Goal: Answer question/provide support

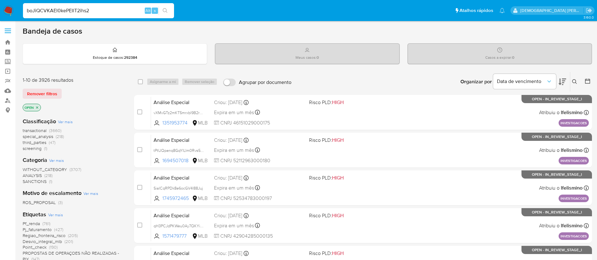
type input "boJiQCVKAEl0kePEIlT2ihs2"
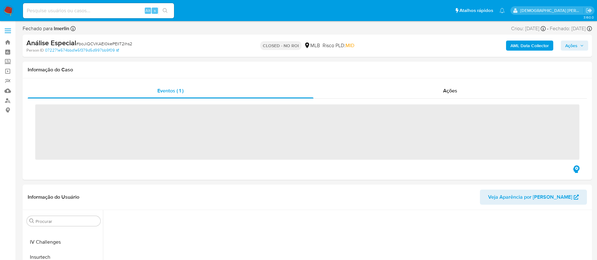
scroll to position [296, 0]
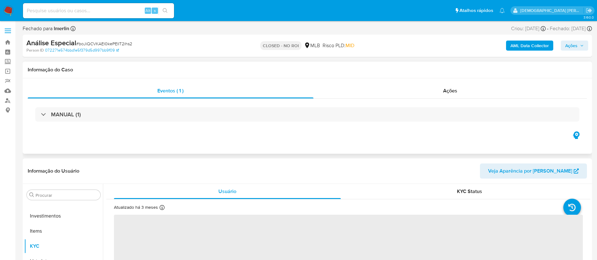
select select "10"
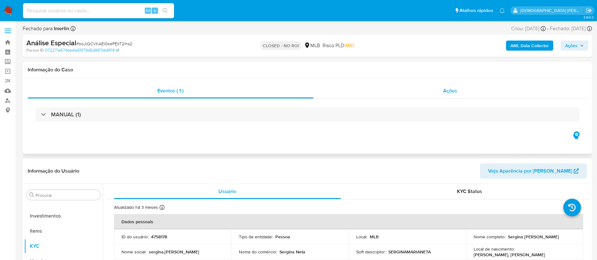
click at [345, 91] on div "Ações" at bounding box center [451, 90] width 274 height 15
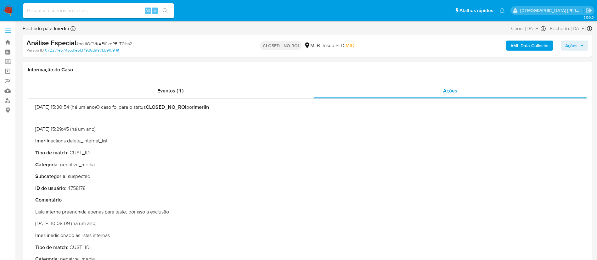
scroll to position [0, 0]
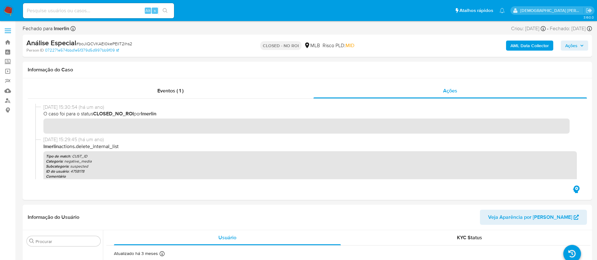
click at [125, 14] on input at bounding box center [98, 11] width 151 height 8
paste input "YlFYi8g2BM46gcZfDBwaq8oU"
type input "YlFYi8g2BM46gcZfDBwaq8oU"
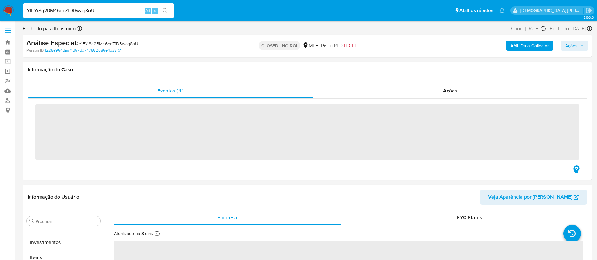
scroll to position [296, 0]
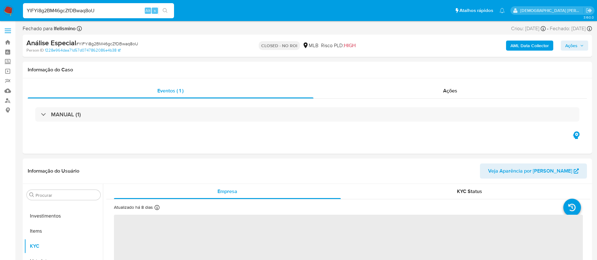
select select "10"
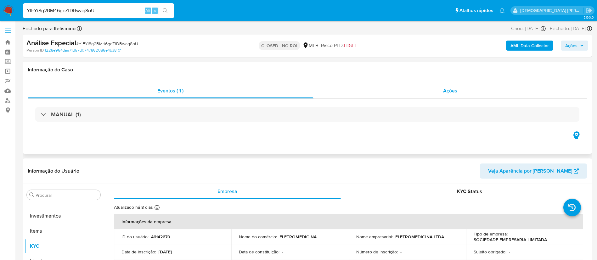
click at [383, 91] on div "Ações" at bounding box center [451, 90] width 274 height 15
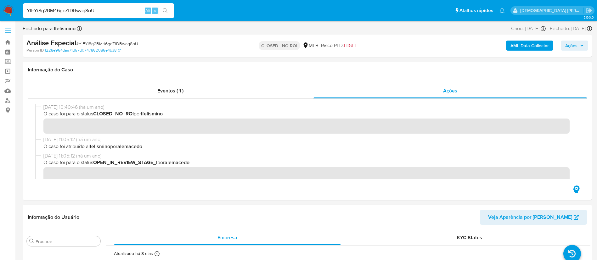
click at [118, 12] on input "YlFYi8g2BM46gcZfDBwaq8oU" at bounding box center [98, 11] width 151 height 8
paste input "96XYV17aSXCowbd2wYgeDdzQ"
type input "96XYV17aSXCowbd2wYgeDdzQ"
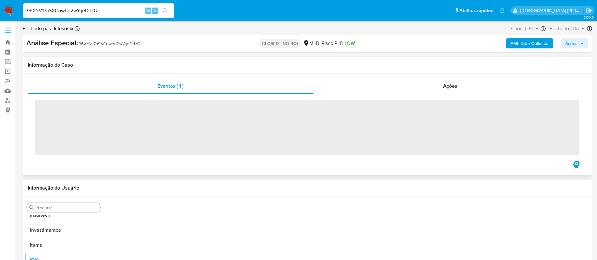
scroll to position [296, 0]
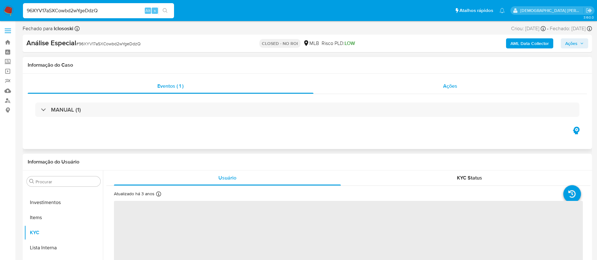
select select "10"
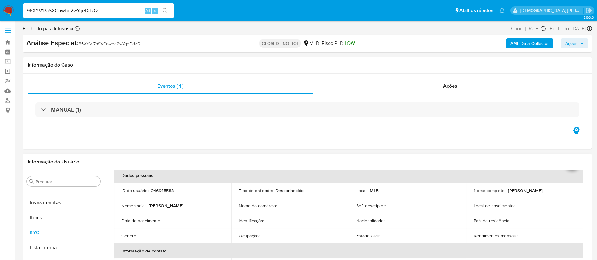
scroll to position [47, 0]
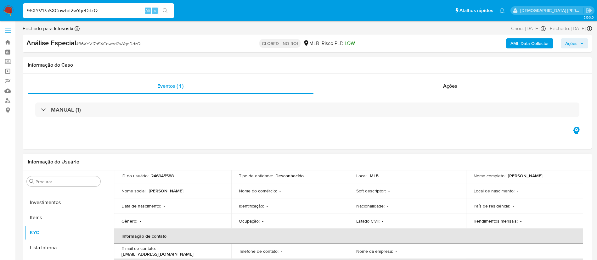
drag, startPoint x: 566, startPoint y: 178, endPoint x: 506, endPoint y: 178, distance: 59.2
click at [506, 178] on div "Nome completo : [PERSON_NAME]" at bounding box center [525, 176] width 102 height 6
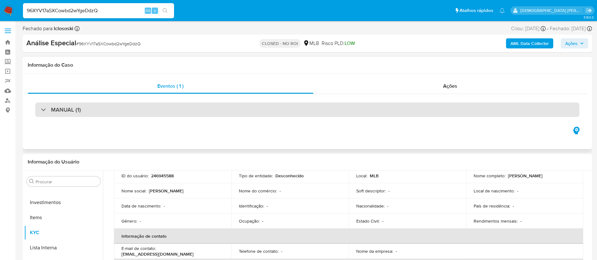
copy p "[PERSON_NAME]"
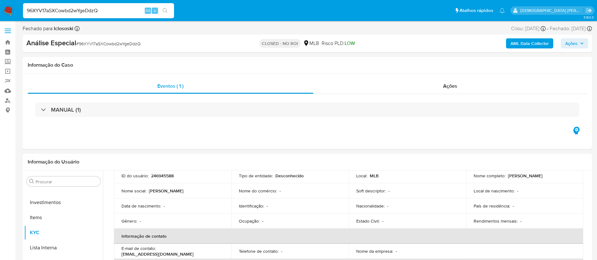
click at [83, 10] on input "96XYV17aSXCowbd2wYgeDdzQ" at bounding box center [98, 11] width 151 height 8
paste input "vekRbqOlV4tBpevniFcGR1dc"
type input "vekRbqOlV4tBpevniFcGR1dc"
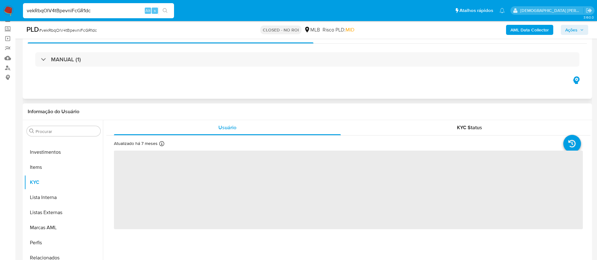
scroll to position [47, 0]
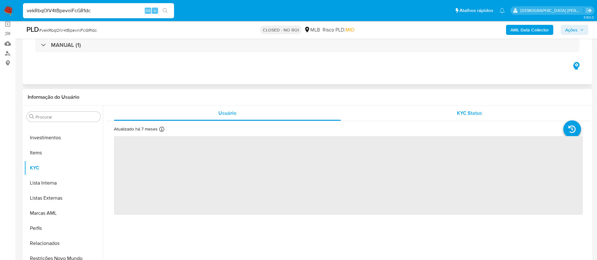
select select "10"
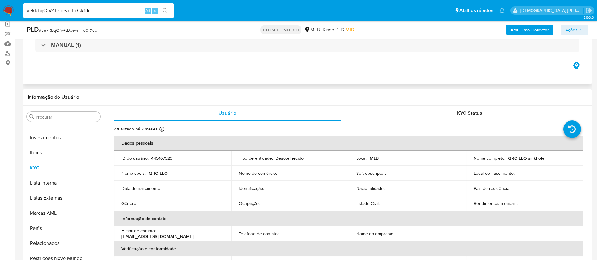
click at [121, 13] on input "vekRbqOlV4tBpevniFcGR1dc" at bounding box center [98, 11] width 151 height 8
paste input "96XYV17aSXCowbd2wYgeDdzQ"
type input "96XYV17aSXCowbd2wYgeDdzQ"
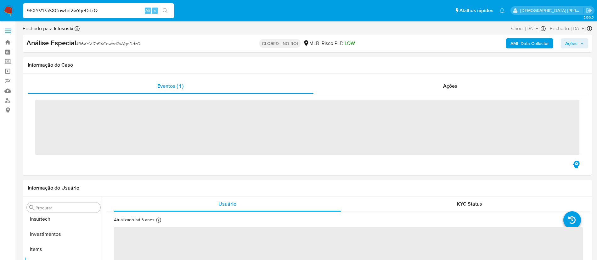
scroll to position [296, 0]
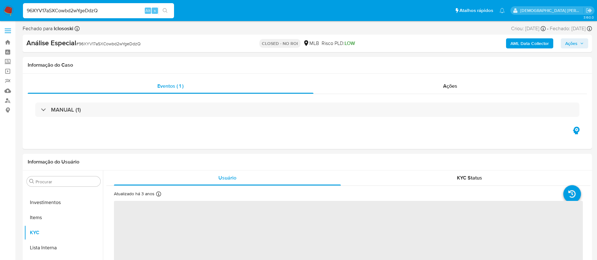
select select "10"
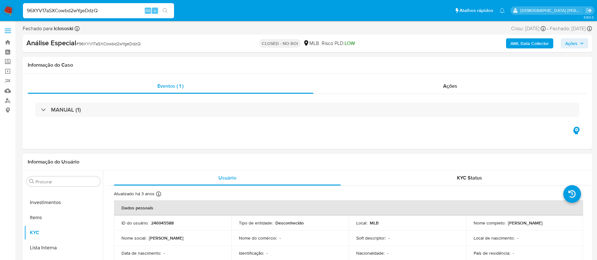
click at [167, 221] on p "246945588" at bounding box center [162, 223] width 23 height 6
copy p "246945588"
